Goal: Communication & Community: Participate in discussion

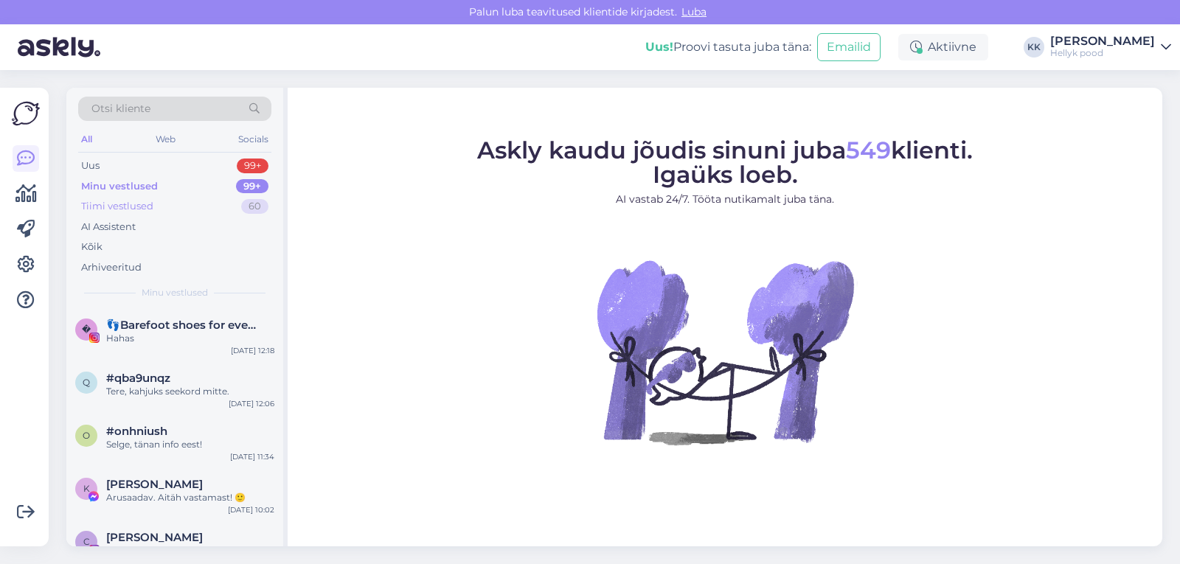
click at [139, 205] on div "Tiimi vestlused" at bounding box center [117, 206] width 72 height 15
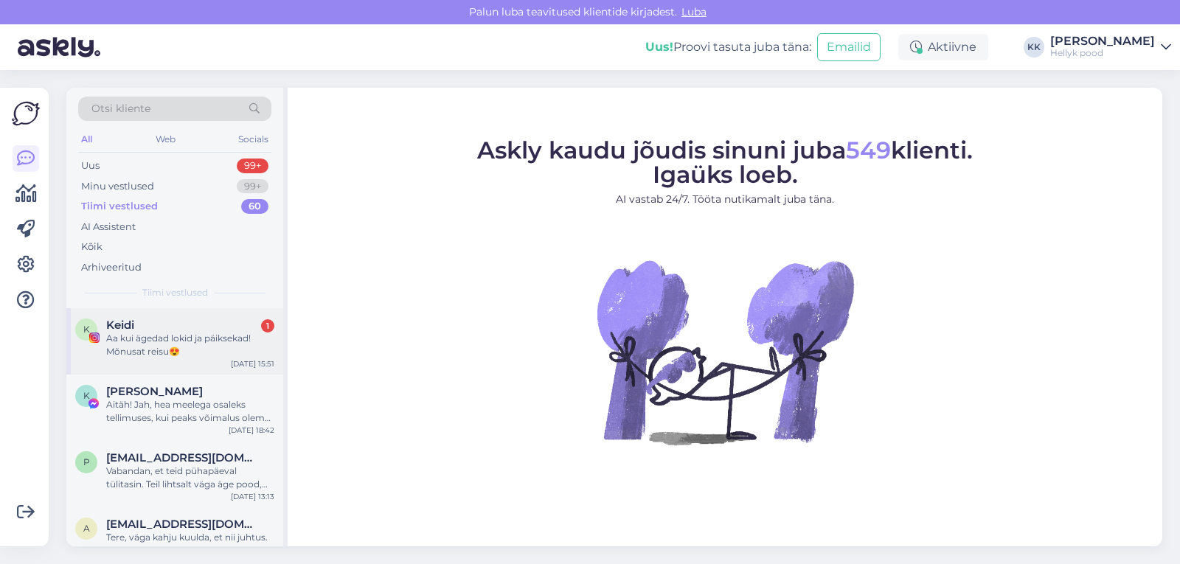
click at [142, 331] on div "Keidi 1" at bounding box center [190, 325] width 168 height 13
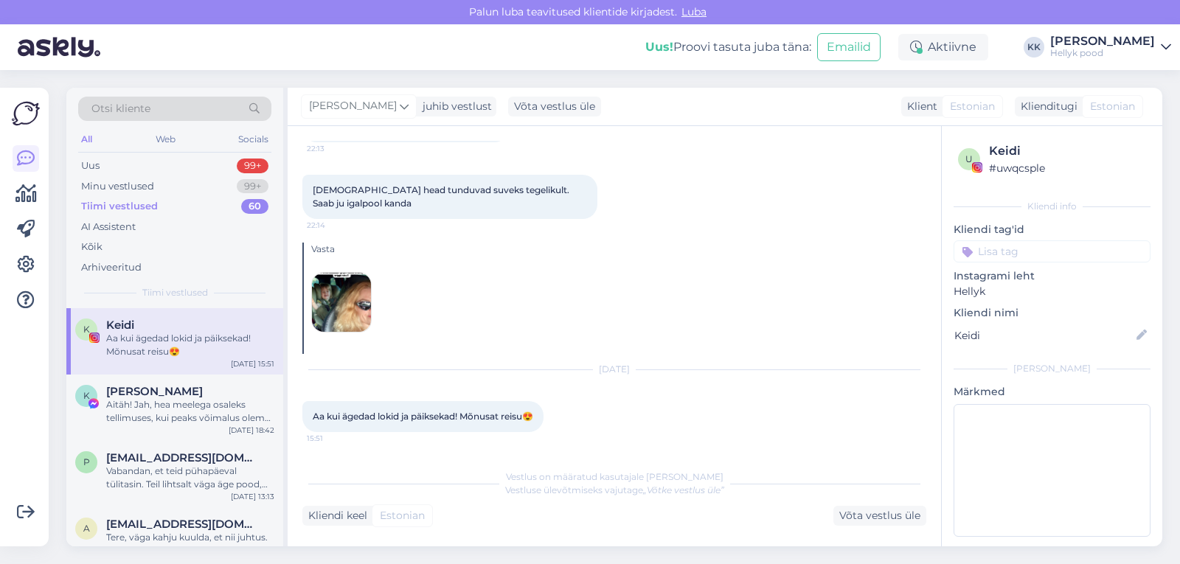
scroll to position [8095, 0]
click at [352, 306] on img at bounding box center [341, 302] width 59 height 59
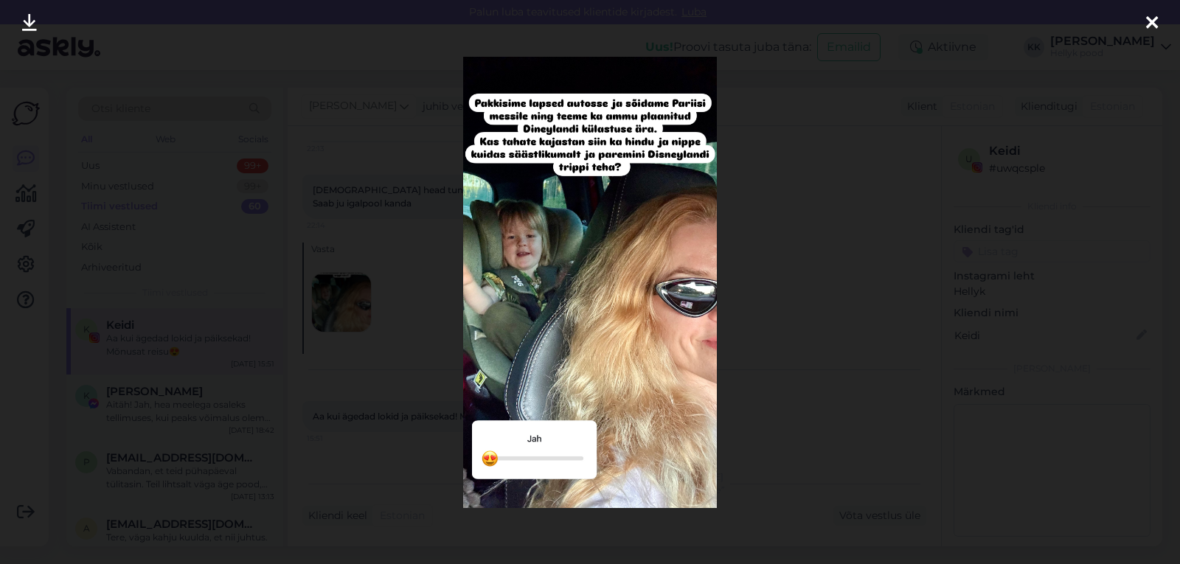
click at [1151, 16] on icon at bounding box center [1152, 23] width 12 height 19
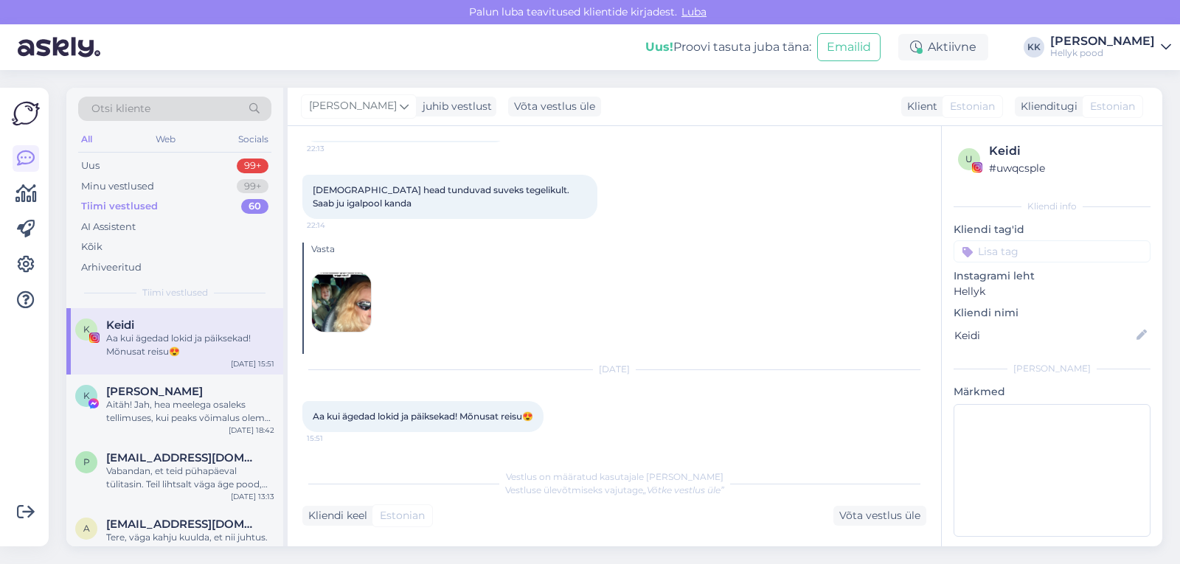
click at [341, 304] on img at bounding box center [341, 302] width 59 height 59
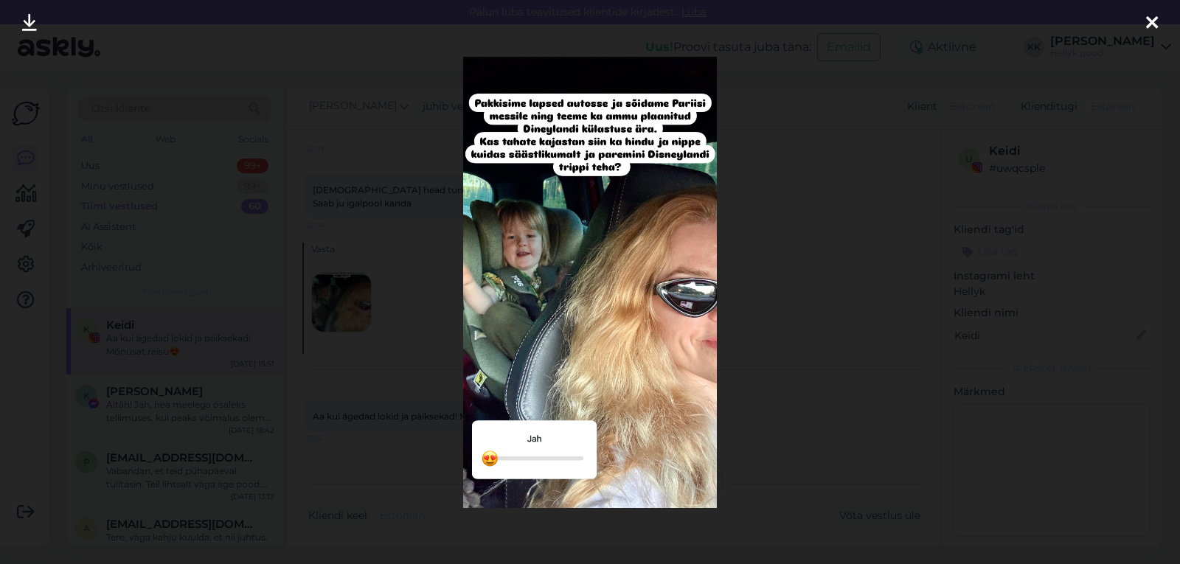
click at [1151, 23] on icon at bounding box center [1152, 23] width 12 height 19
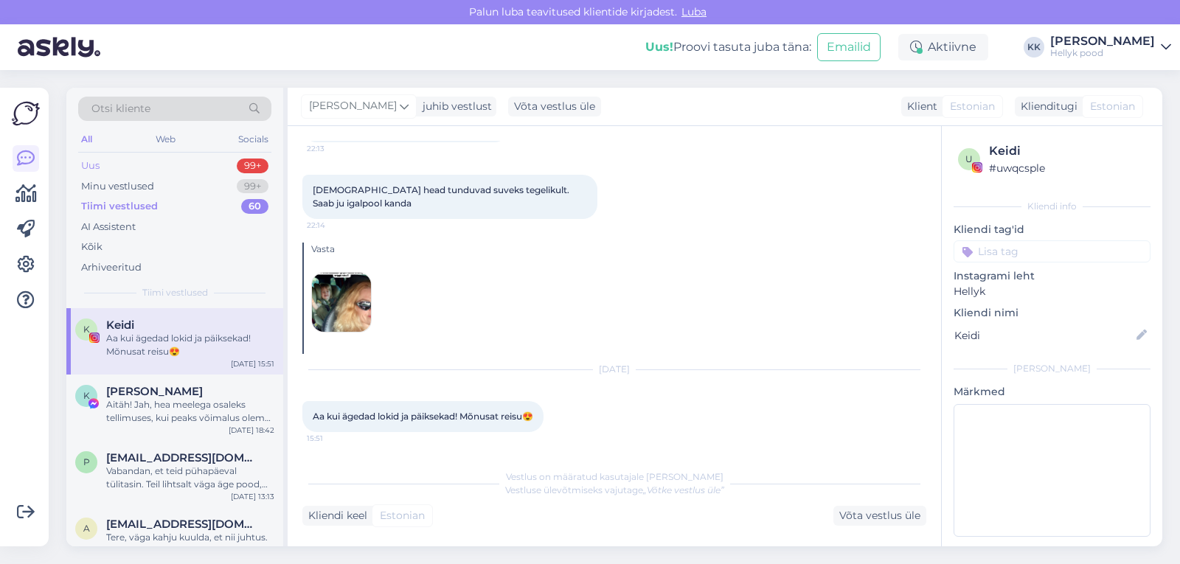
click at [95, 169] on div "Uus" at bounding box center [90, 166] width 18 height 15
